Goal: Task Accomplishment & Management: Use online tool/utility

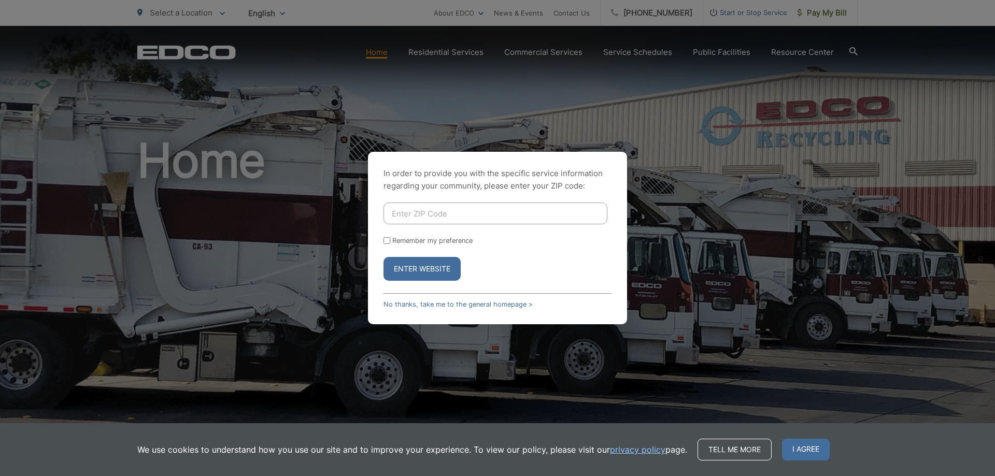
click at [452, 208] on input "Enter ZIP Code" at bounding box center [495, 214] width 224 height 22
type input "91977."
click at [383, 257] on button "Enter Website" at bounding box center [421, 269] width 77 height 24
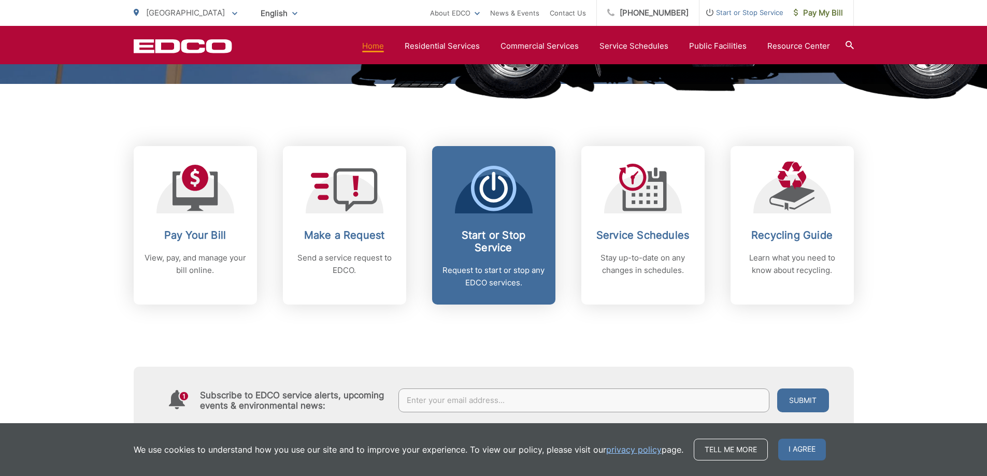
scroll to position [415, 0]
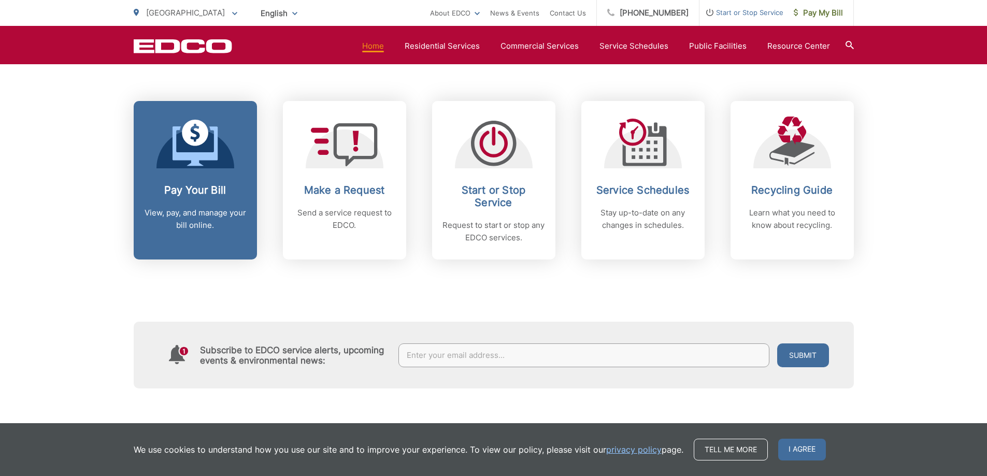
click at [239, 219] on p "View, pay, and manage your bill online." at bounding box center [195, 219] width 103 height 25
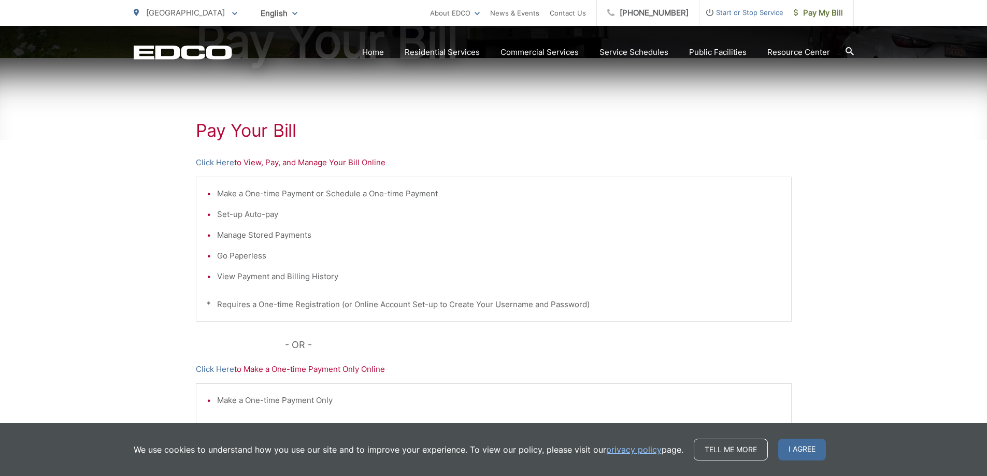
scroll to position [155, 0]
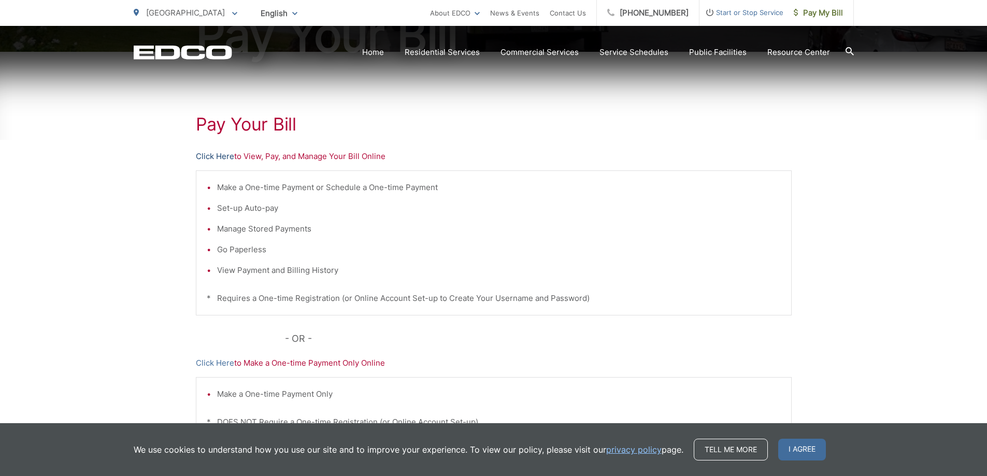
click at [222, 158] on link "Click Here" at bounding box center [215, 156] width 38 height 12
